Goal: Answer question/provide support: Share knowledge or assist other users

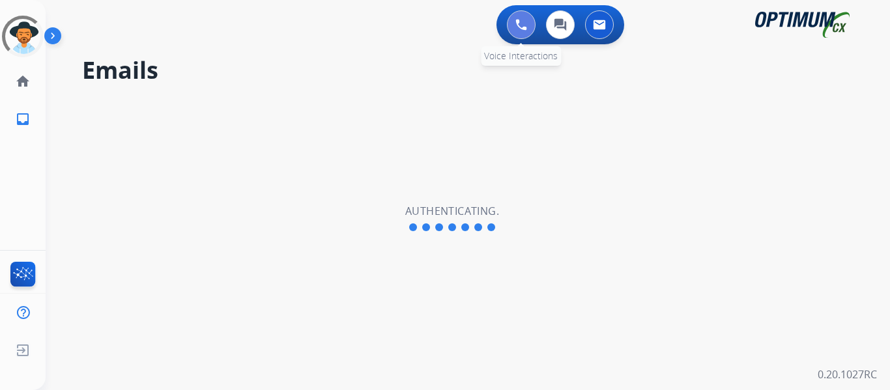
click at [521, 31] on button at bounding box center [521, 24] width 29 height 29
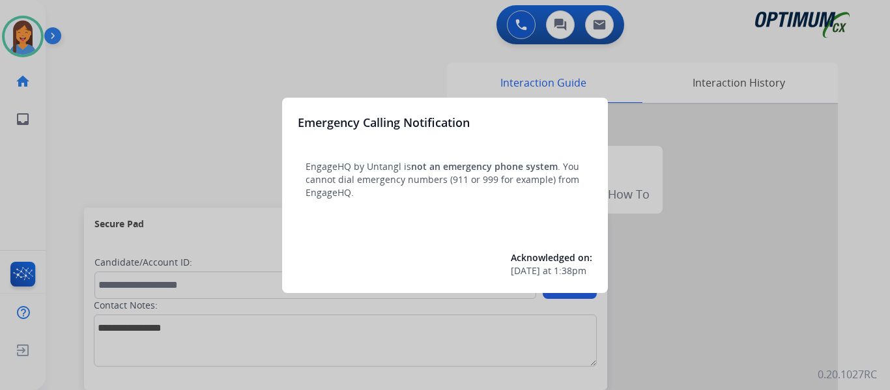
click at [52, 134] on div at bounding box center [445, 195] width 890 height 390
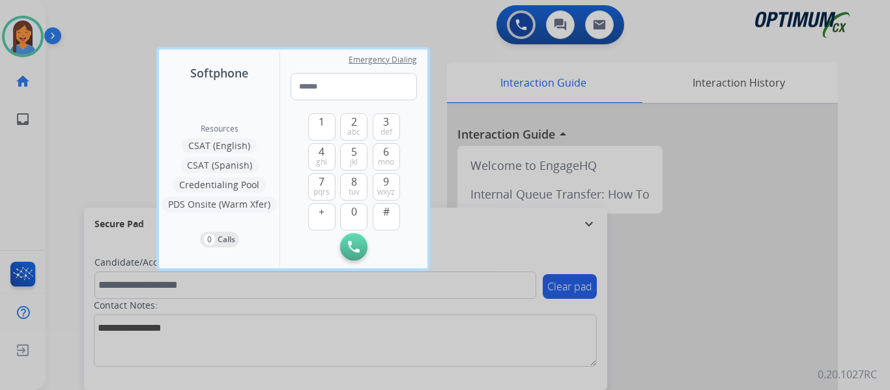
click at [70, 134] on div at bounding box center [445, 195] width 890 height 390
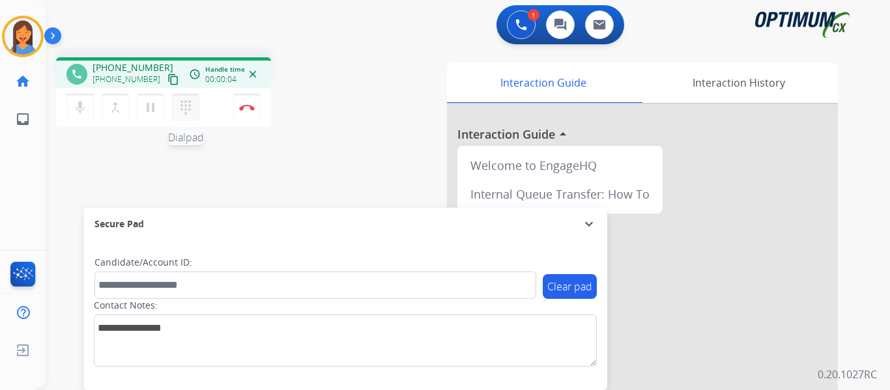
drag, startPoint x: 158, startPoint y: 81, endPoint x: 194, endPoint y: 96, distance: 39.7
click at [167, 81] on mat-icon "content_copy" at bounding box center [173, 80] width 12 height 12
click at [252, 112] on button "Disconnect" at bounding box center [246, 107] width 27 height 27
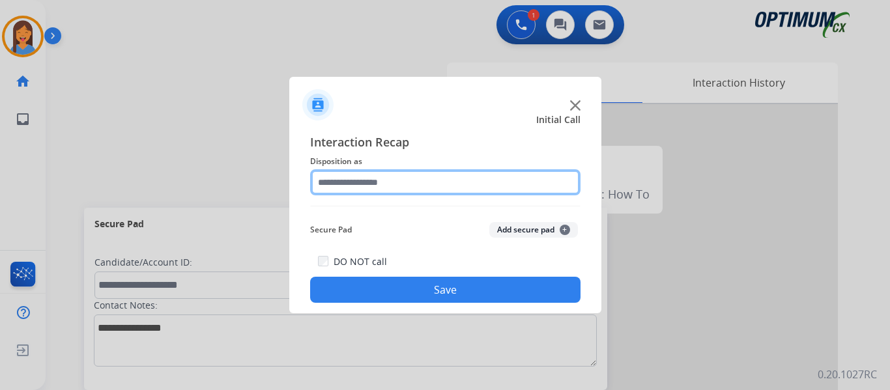
click at [406, 185] on input "text" at bounding box center [445, 182] width 270 height 26
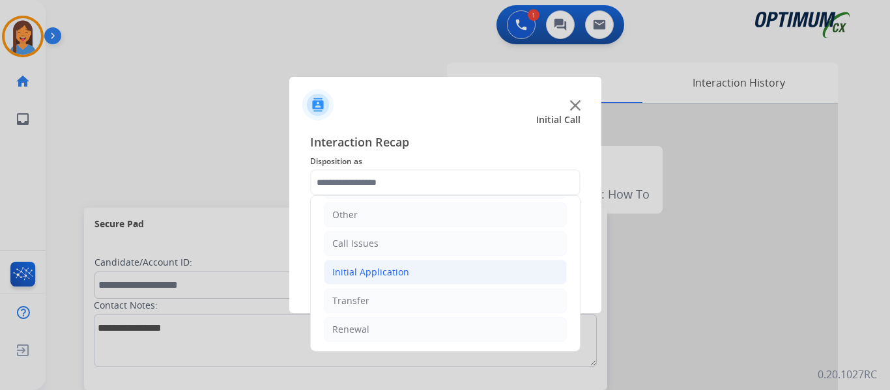
click at [365, 279] on li "Initial Application" at bounding box center [445, 272] width 243 height 25
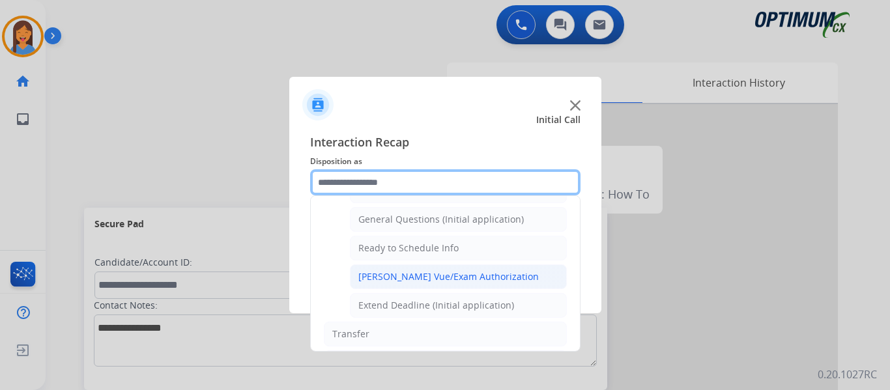
scroll to position [724, 0]
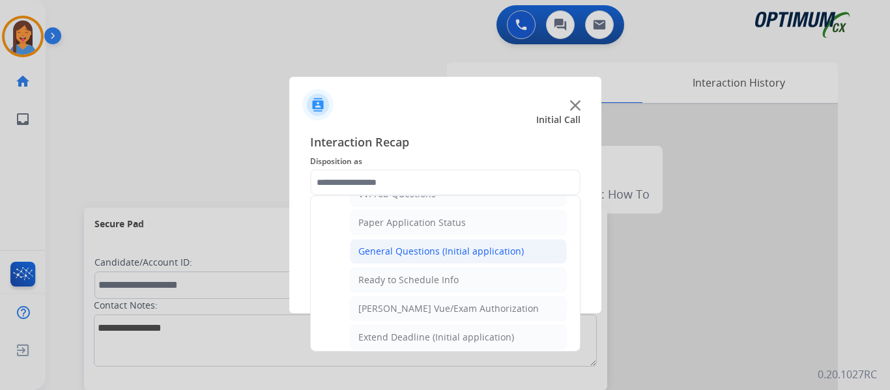
click at [408, 248] on div "General Questions (Initial application)" at bounding box center [440, 251] width 165 height 13
type input "**********"
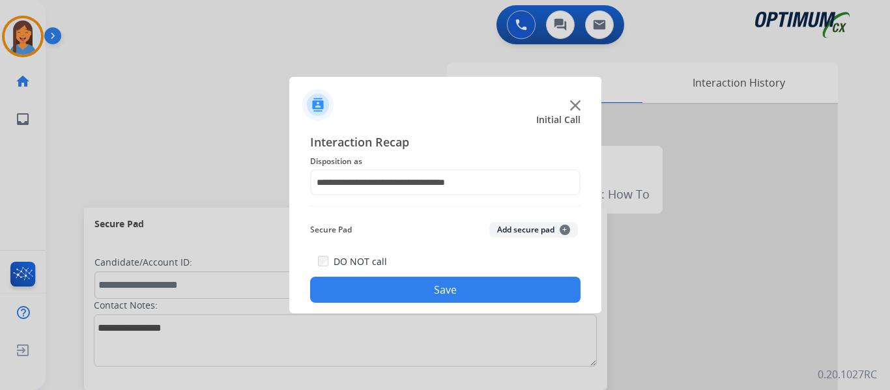
click at [426, 297] on button "Save" at bounding box center [445, 290] width 270 height 26
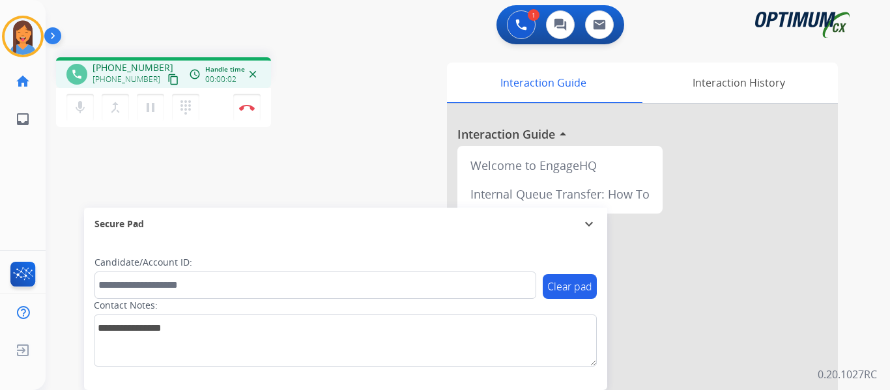
click at [167, 82] on mat-icon "content_copy" at bounding box center [173, 80] width 12 height 12
click at [246, 108] on img at bounding box center [247, 107] width 16 height 7
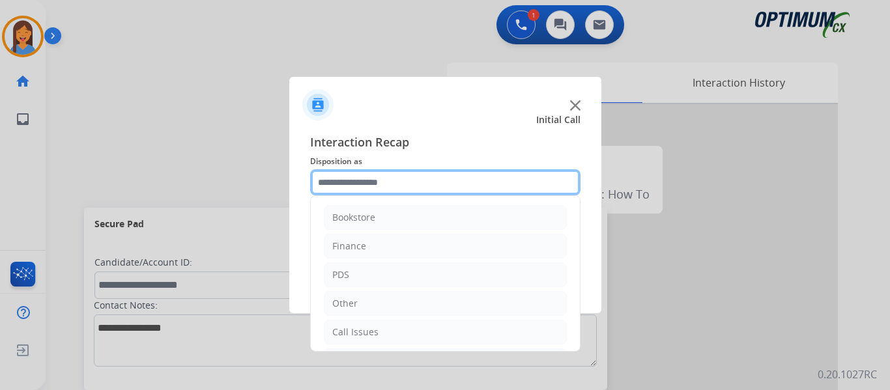
click at [369, 183] on input "text" at bounding box center [445, 182] width 270 height 26
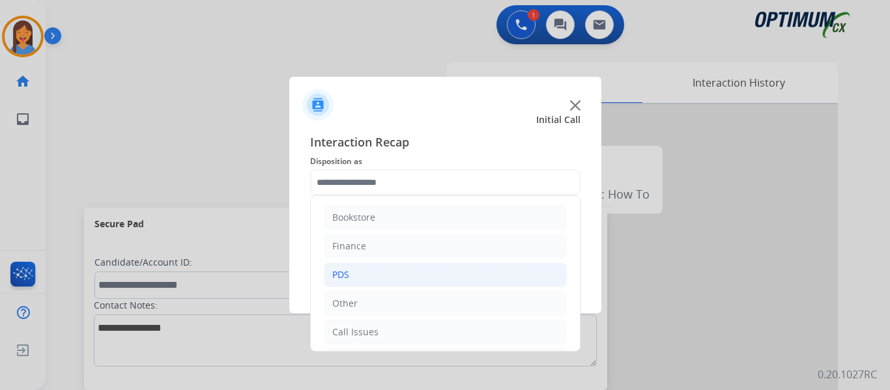
click at [361, 264] on li "PDS" at bounding box center [445, 274] width 243 height 25
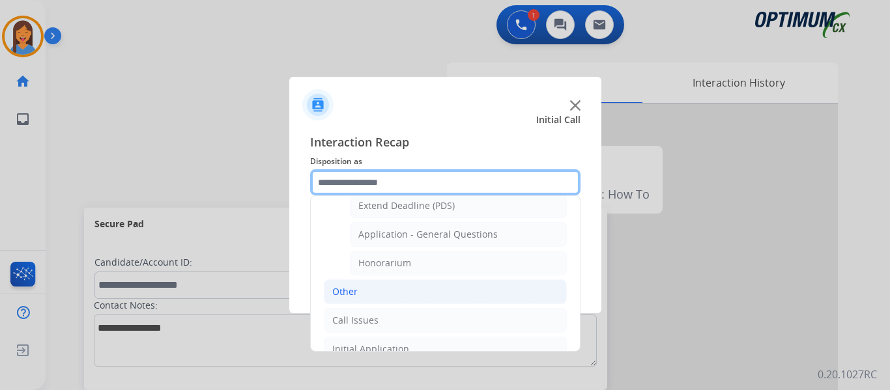
scroll to position [391, 0]
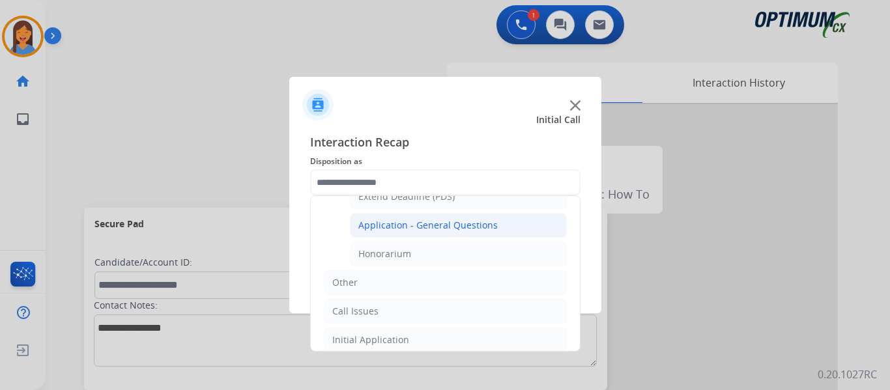
click at [421, 223] on div "Application - General Questions" at bounding box center [427, 225] width 139 height 13
type input "**********"
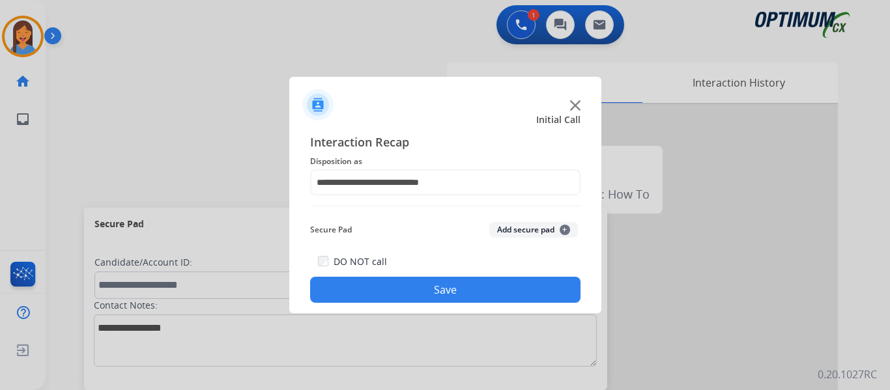
click at [443, 285] on button "Save" at bounding box center [445, 290] width 270 height 26
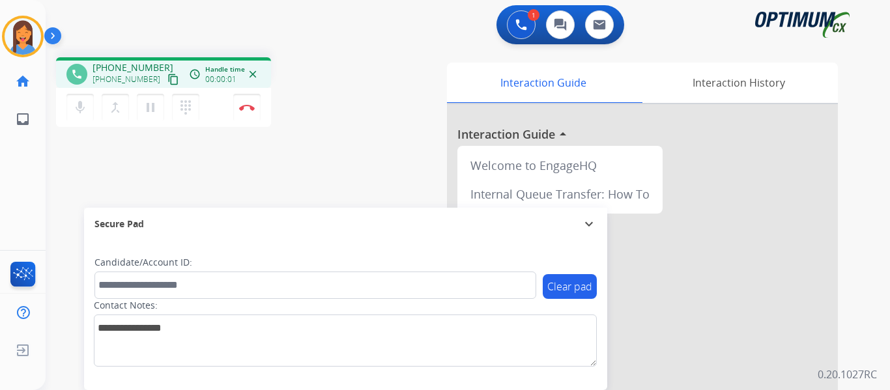
click at [167, 81] on mat-icon "content_copy" at bounding box center [173, 80] width 12 height 12
click at [251, 113] on button "Disconnect" at bounding box center [246, 107] width 27 height 27
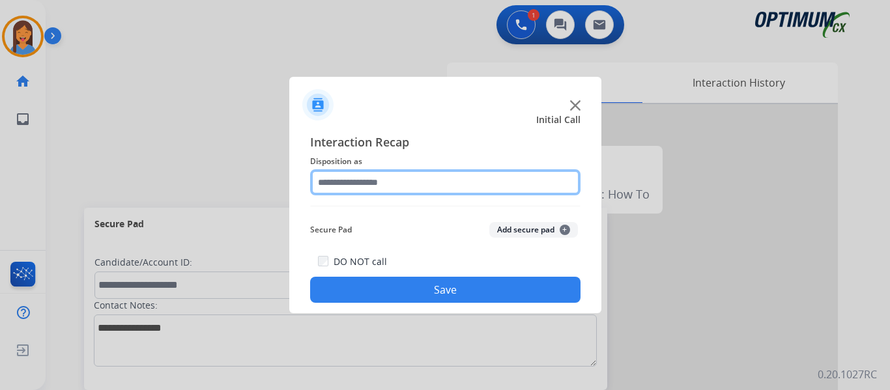
click at [360, 184] on input "text" at bounding box center [445, 182] width 270 height 26
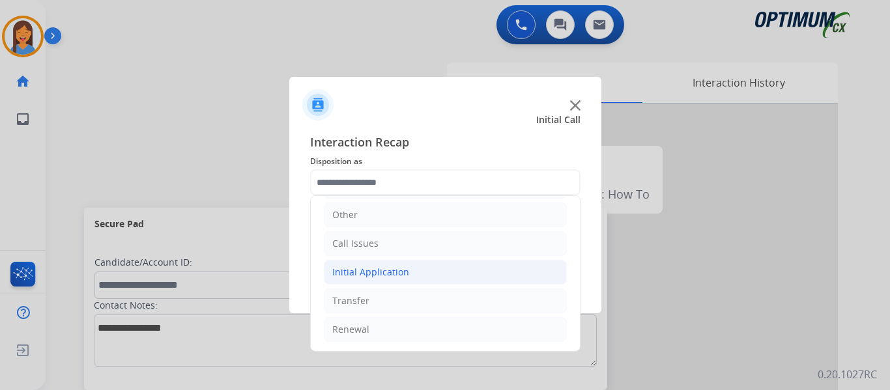
click at [375, 268] on div "Initial Application" at bounding box center [370, 272] width 77 height 13
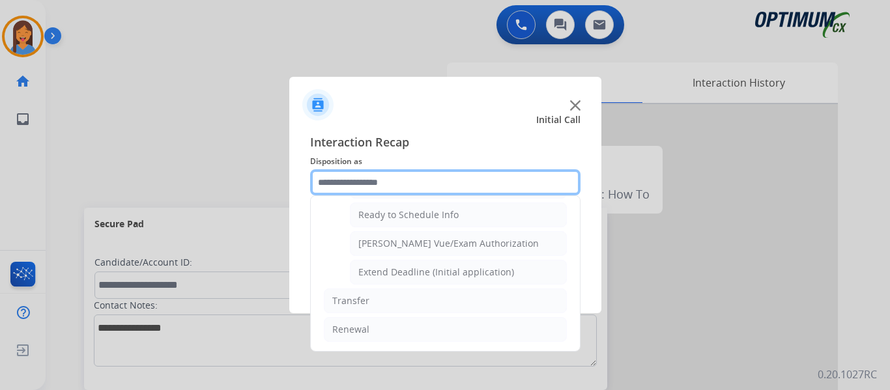
scroll to position [724, 0]
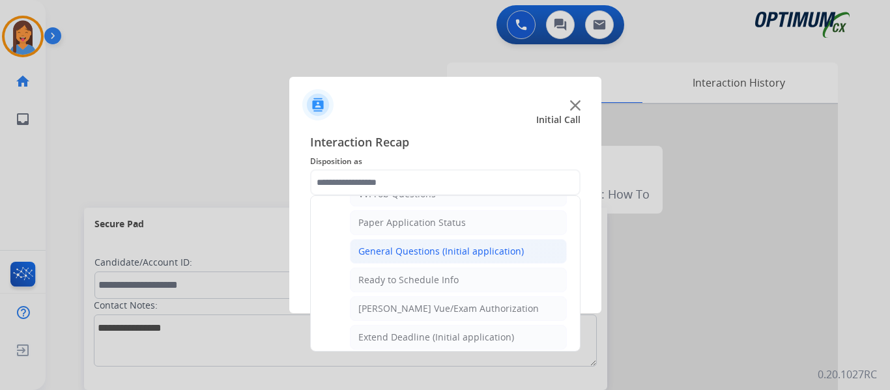
click at [404, 255] on div "General Questions (Initial application)" at bounding box center [440, 251] width 165 height 13
type input "**********"
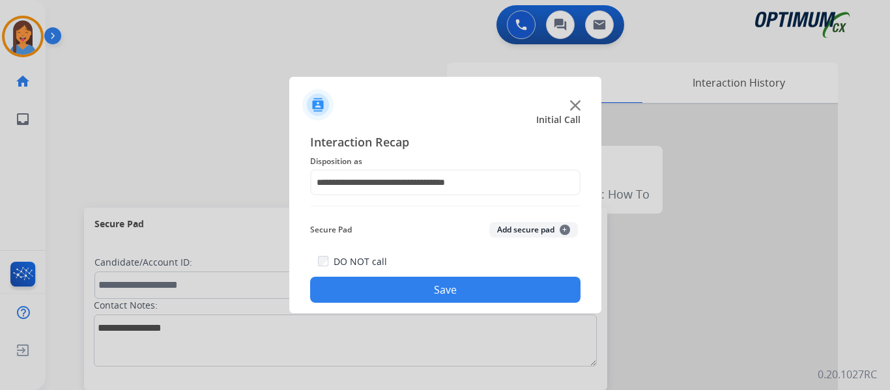
click at [424, 286] on button "Save" at bounding box center [445, 290] width 270 height 26
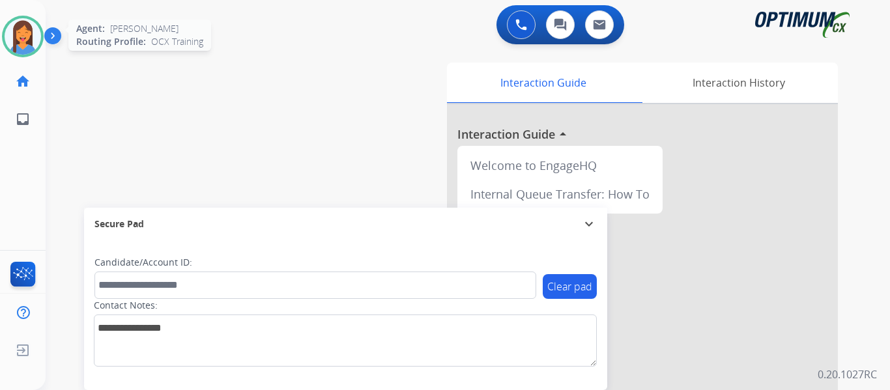
click at [28, 48] on img at bounding box center [23, 36] width 36 height 36
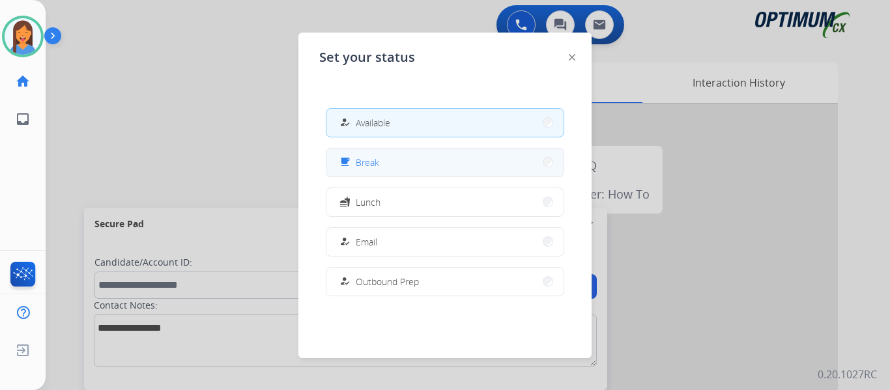
click at [388, 167] on button "free_breakfast Break" at bounding box center [444, 162] width 237 height 28
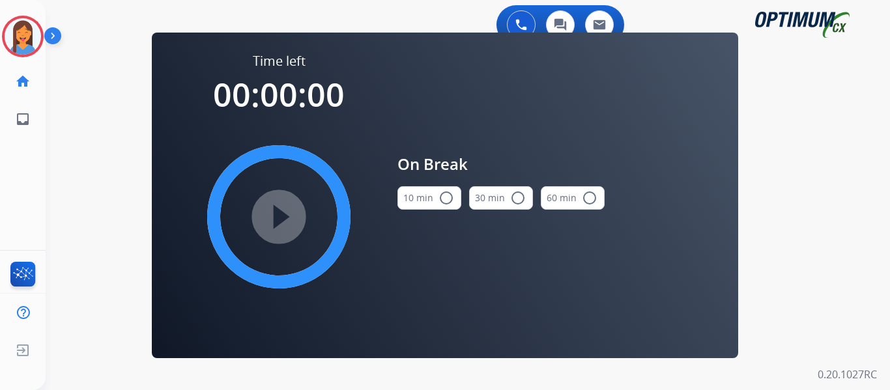
click at [427, 198] on button "10 min radio_button_unchecked" at bounding box center [429, 197] width 64 height 23
click at [274, 225] on mat-icon "play_circle_filled" at bounding box center [279, 217] width 16 height 16
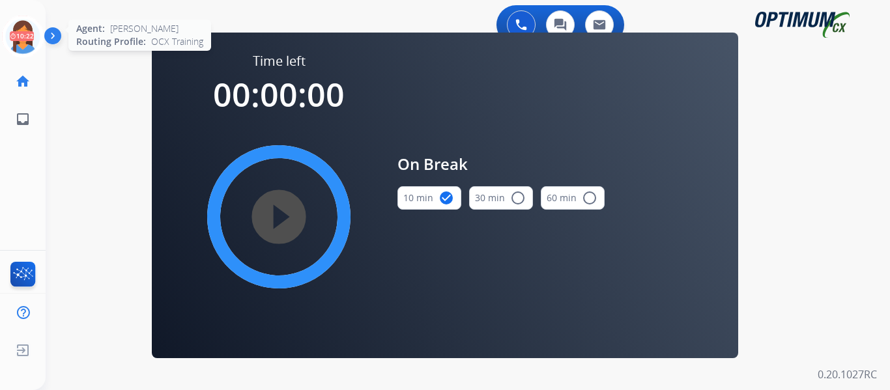
drag, startPoint x: 10, startPoint y: 42, endPoint x: 36, endPoint y: 41, distance: 26.1
click at [10, 42] on icon at bounding box center [23, 37] width 42 height 42
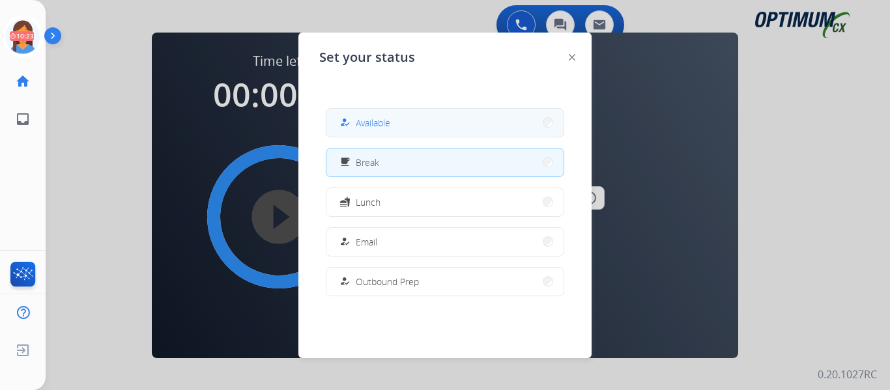
click at [401, 120] on button "how_to_reg Available" at bounding box center [444, 123] width 237 height 28
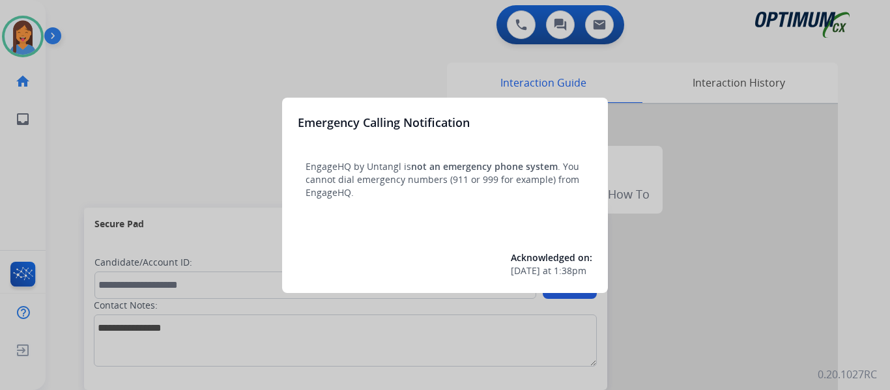
click at [77, 114] on div at bounding box center [445, 195] width 890 height 390
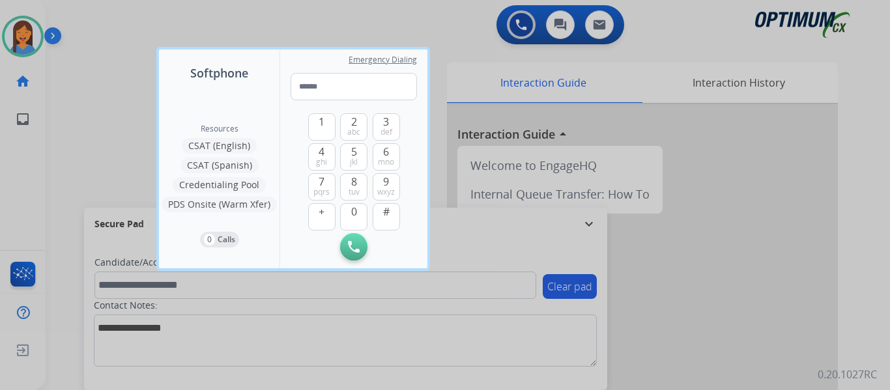
click at [77, 114] on div at bounding box center [445, 195] width 890 height 390
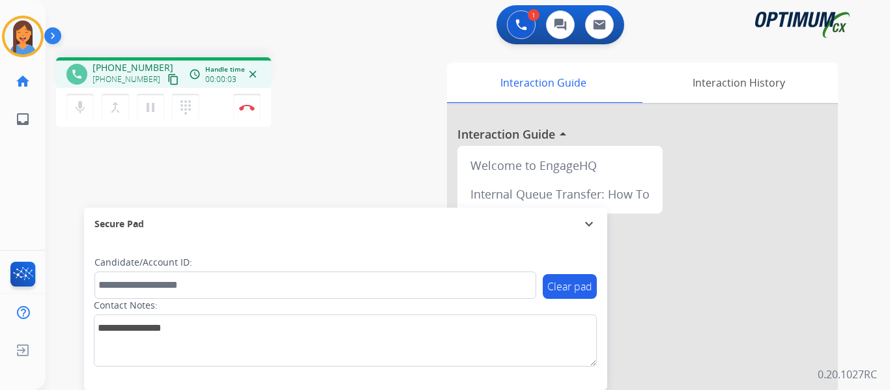
click at [167, 81] on mat-icon "content_copy" at bounding box center [173, 80] width 12 height 12
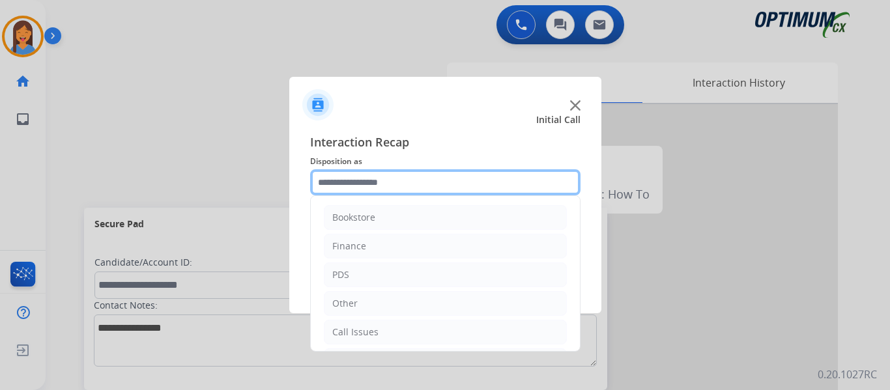
click at [345, 190] on input "text" at bounding box center [445, 182] width 270 height 26
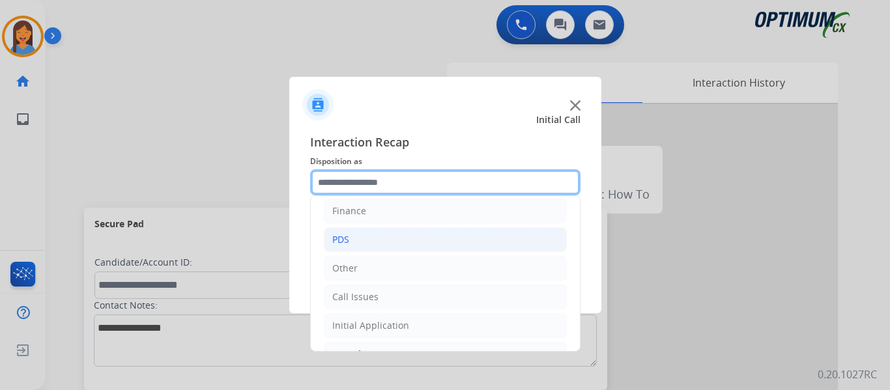
scroll to position [65, 0]
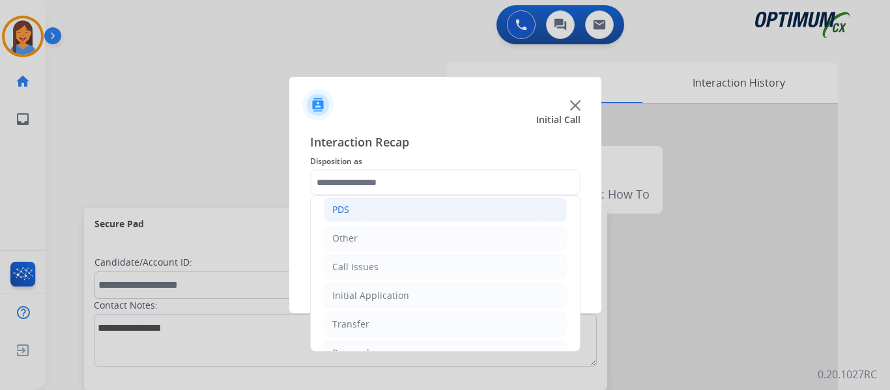
click at [354, 214] on li "PDS" at bounding box center [445, 209] width 243 height 25
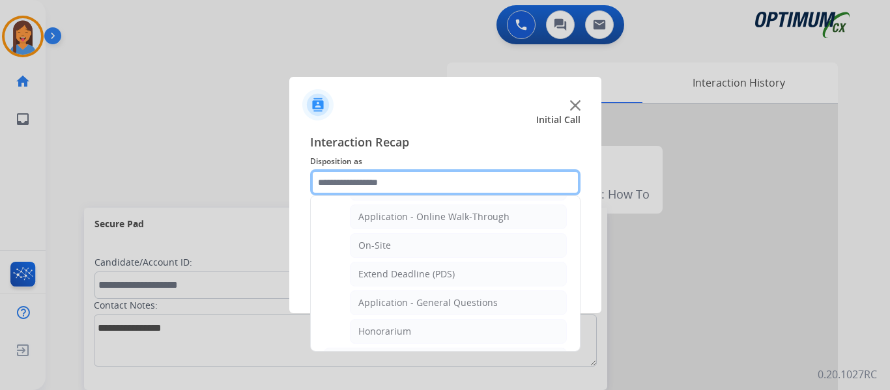
scroll to position [326, 0]
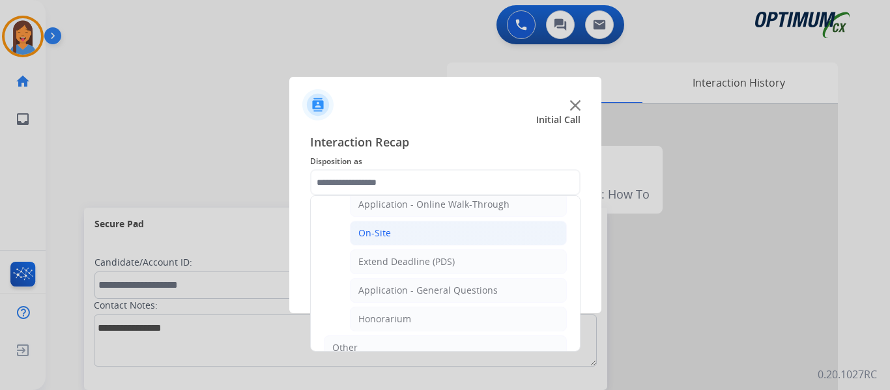
click at [382, 233] on div "On-Site" at bounding box center [374, 233] width 33 height 13
type input "*******"
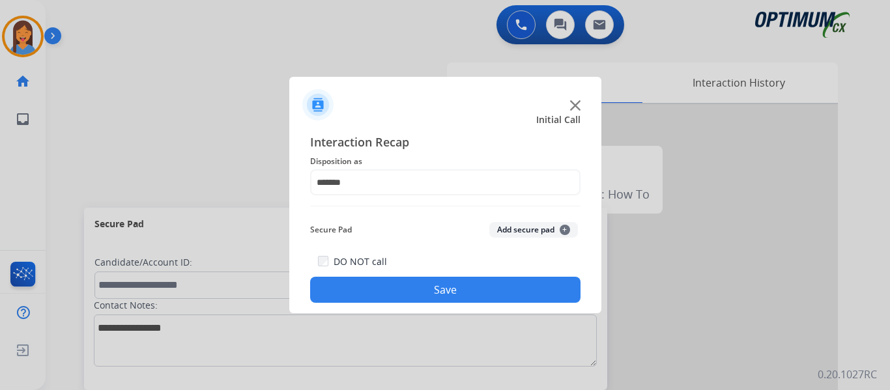
click at [435, 290] on button "Save" at bounding box center [445, 290] width 270 height 26
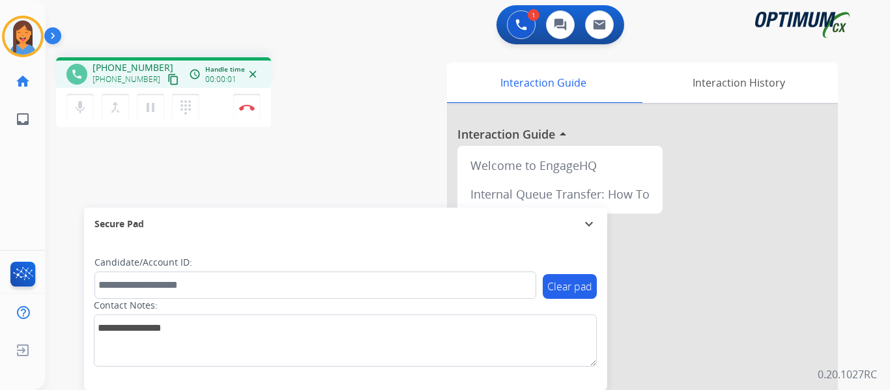
click at [167, 76] on mat-icon "content_copy" at bounding box center [173, 80] width 12 height 12
click at [250, 104] on img at bounding box center [247, 107] width 16 height 7
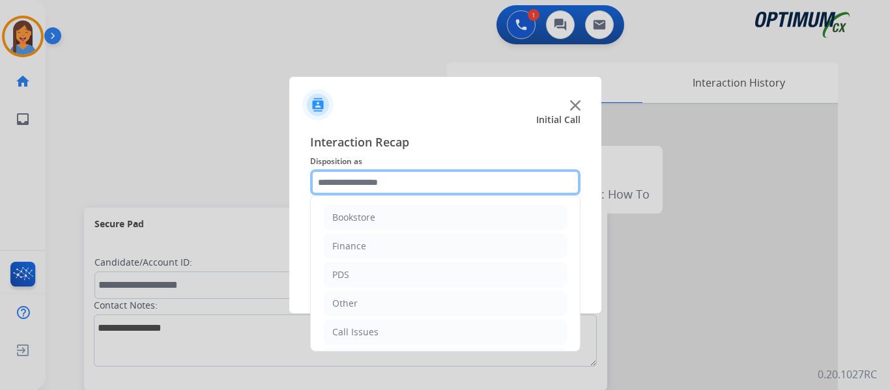
click at [361, 175] on input "text" at bounding box center [445, 182] width 270 height 26
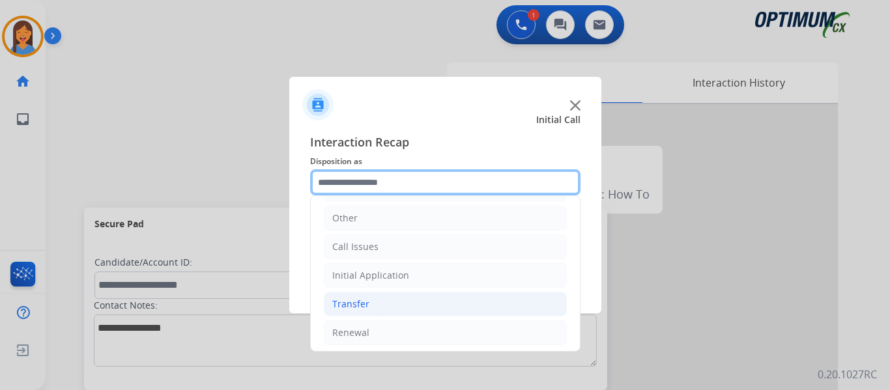
scroll to position [89, 0]
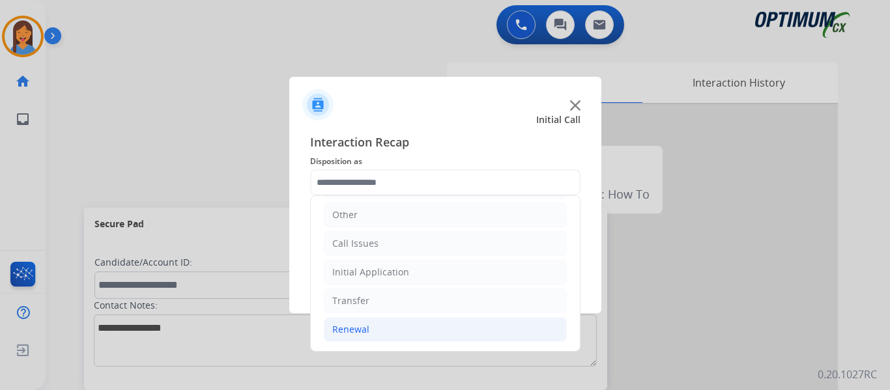
click at [376, 328] on li "Renewal" at bounding box center [445, 329] width 243 height 25
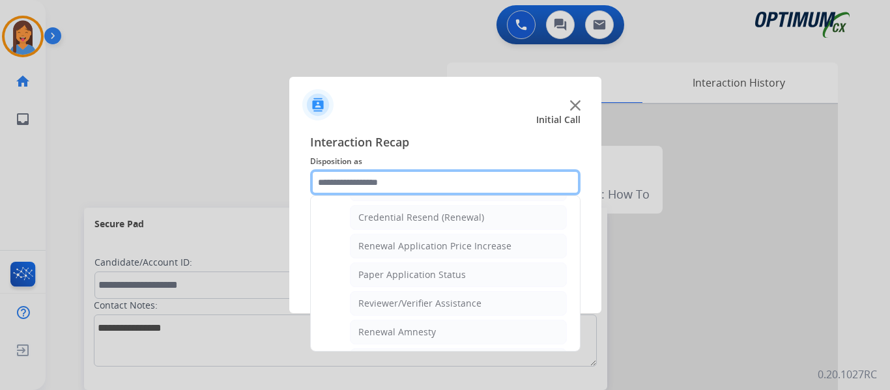
scroll to position [349, 0]
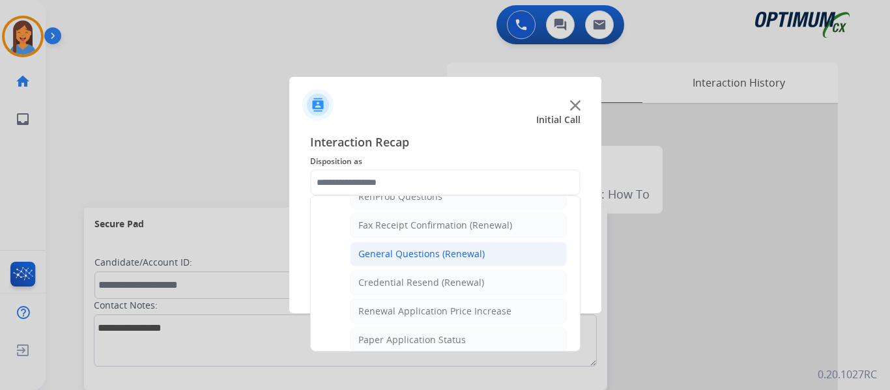
click at [403, 253] on div "General Questions (Renewal)" at bounding box center [421, 253] width 126 height 13
type input "**********"
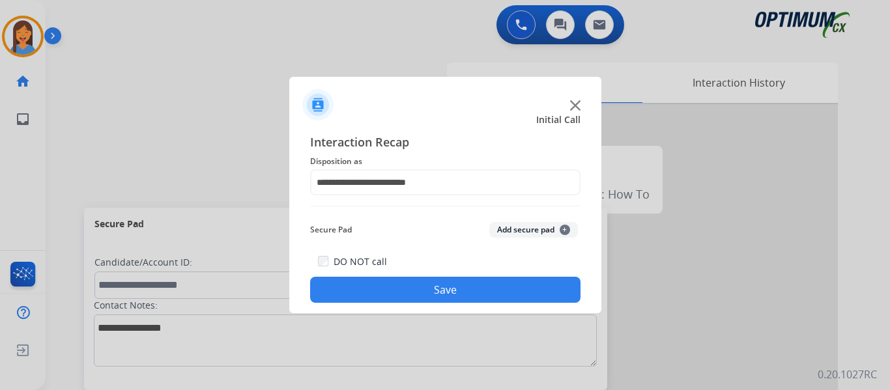
click at [413, 285] on button "Save" at bounding box center [445, 290] width 270 height 26
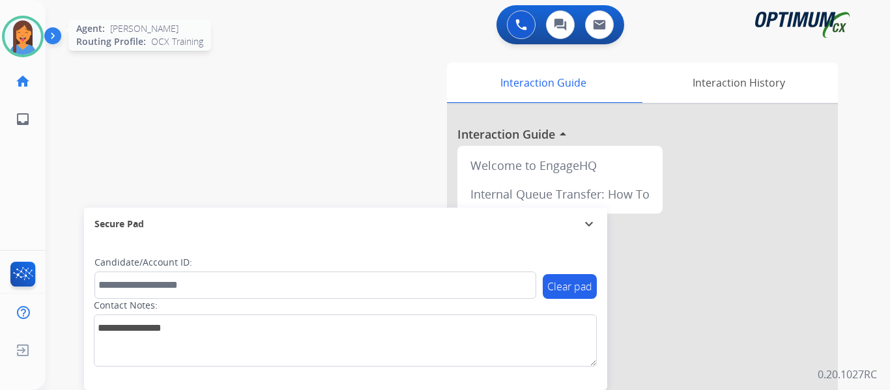
click at [25, 42] on img at bounding box center [23, 36] width 36 height 36
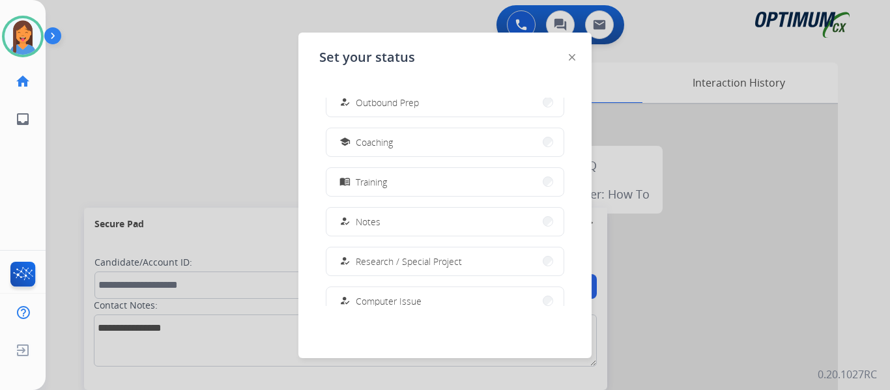
scroll to position [195, 0]
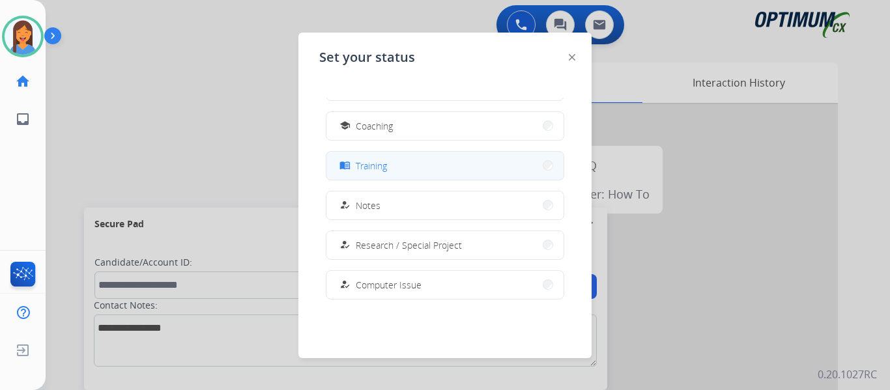
click at [386, 167] on span "Training" at bounding box center [371, 166] width 31 height 14
